Goal: Transaction & Acquisition: Purchase product/service

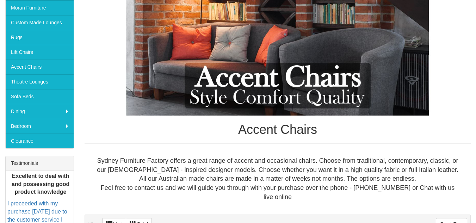
scroll to position [113, 0]
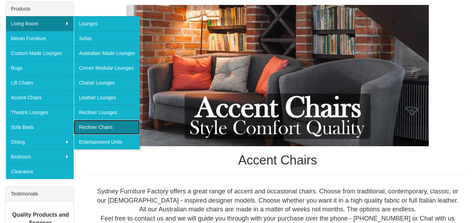
click at [100, 126] on link "Recliner Chairs" at bounding box center [107, 127] width 66 height 15
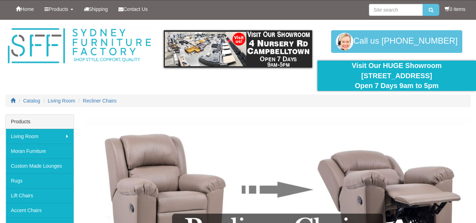
scroll to position [14, 0]
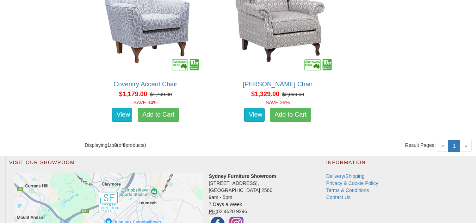
scroll to position [789, 0]
